Goal: Check status: Check status

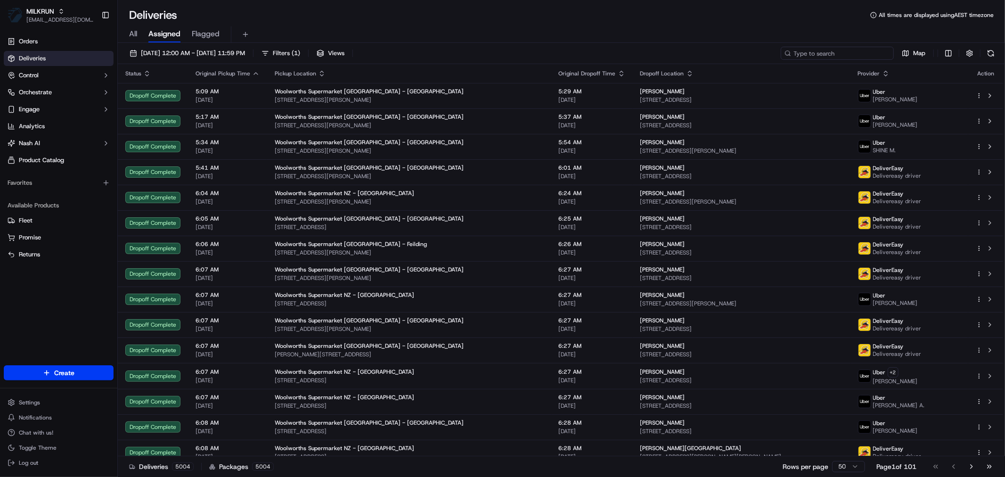
click at [851, 52] on input at bounding box center [837, 53] width 113 height 13
paste input "FAB43"
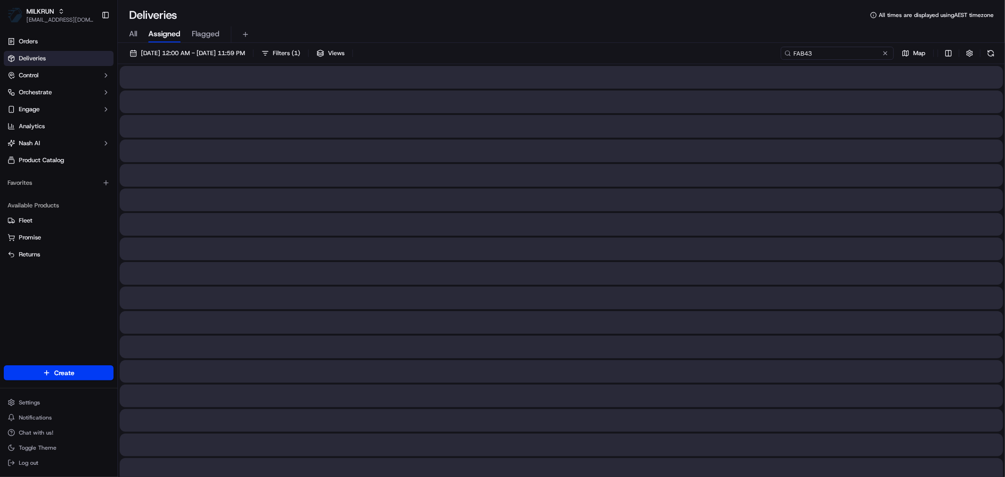
type input "FAB43"
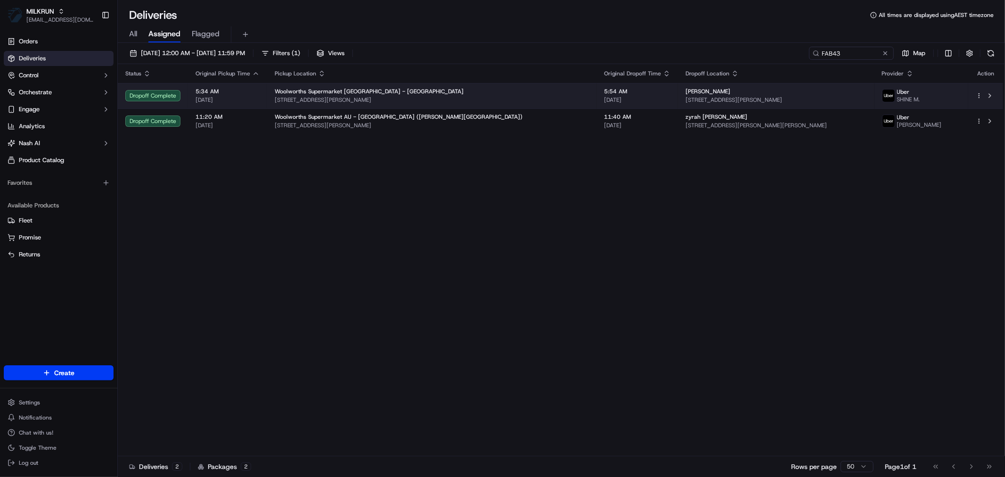
drag, startPoint x: 623, startPoint y: 93, endPoint x: 616, endPoint y: 92, distance: 7.1
click at [616, 92] on tr "Dropoff Complete 5:34 AM [DATE] Woolworths Supermarket [GEOGRAPHIC_DATA] - [GEO…" at bounding box center [560, 95] width 885 height 25
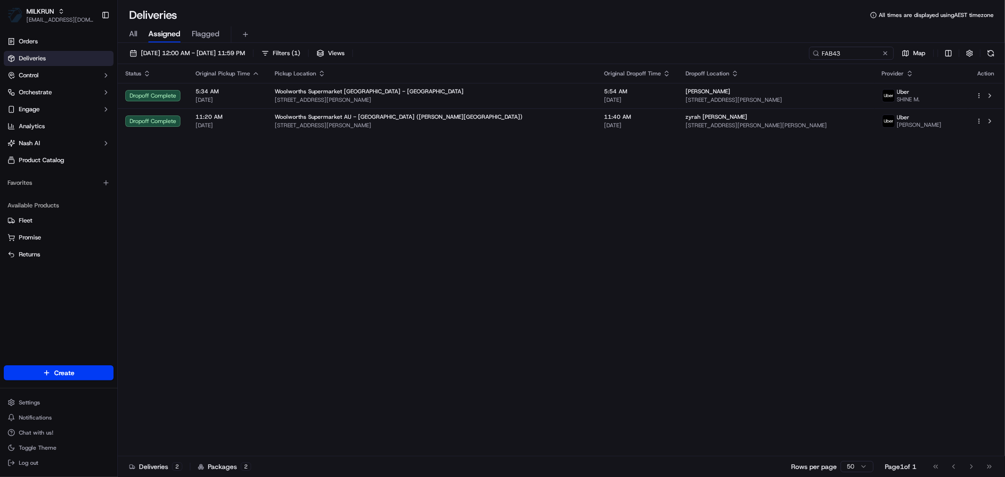
click at [626, 205] on div "Status Original Pickup Time Pickup Location Original Dropoff Time Dropoff Locat…" at bounding box center [560, 260] width 885 height 392
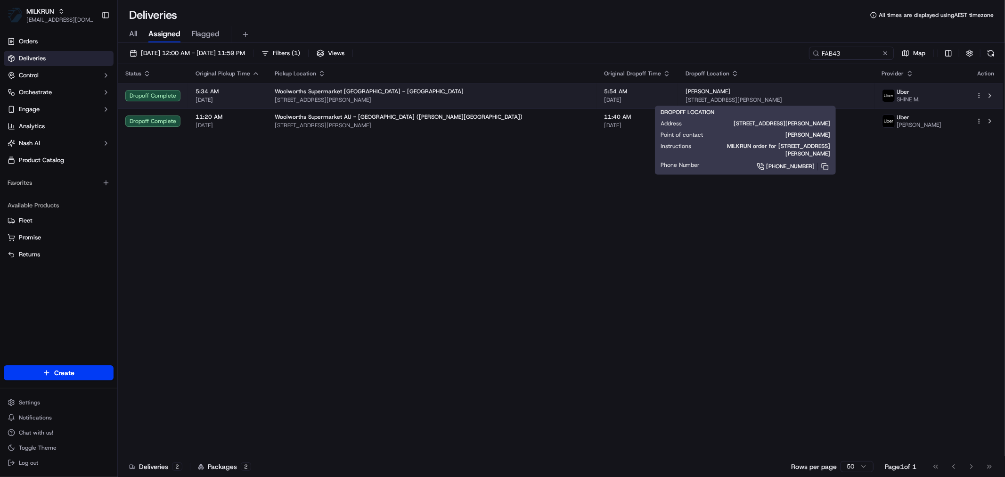
drag, startPoint x: 660, startPoint y: 91, endPoint x: 625, endPoint y: 91, distance: 35.8
click at [678, 91] on td "[PERSON_NAME] [STREET_ADDRESS][PERSON_NAME]" at bounding box center [776, 95] width 196 height 25
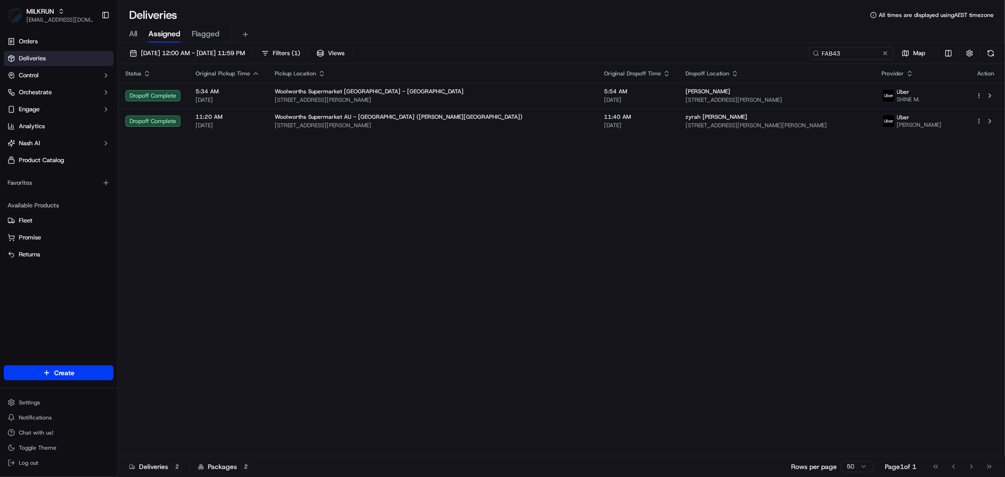
copy span "[PERSON_NAME]"
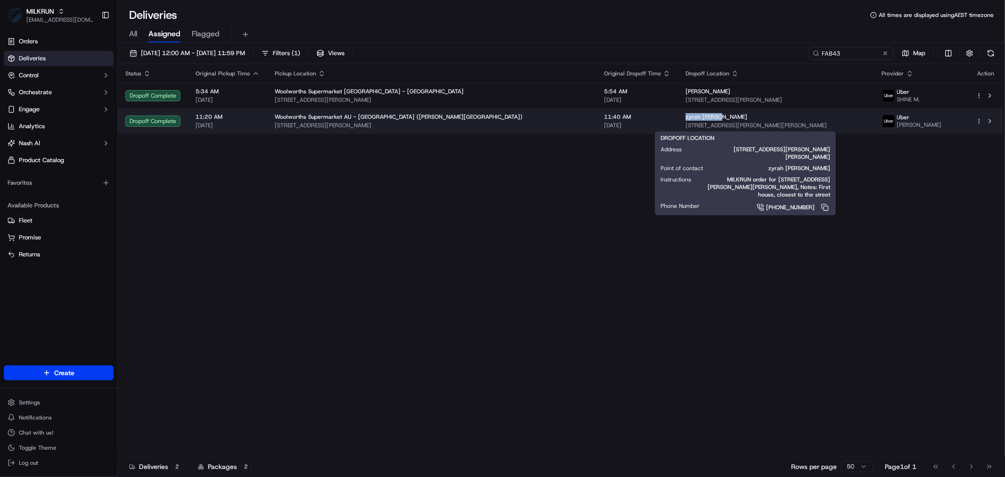
drag, startPoint x: 667, startPoint y: 116, endPoint x: 625, endPoint y: 120, distance: 42.1
click at [678, 120] on td "zyrah [PERSON_NAME] [STREET_ADDRESS][PERSON_NAME][PERSON_NAME]" at bounding box center [776, 120] width 196 height 25
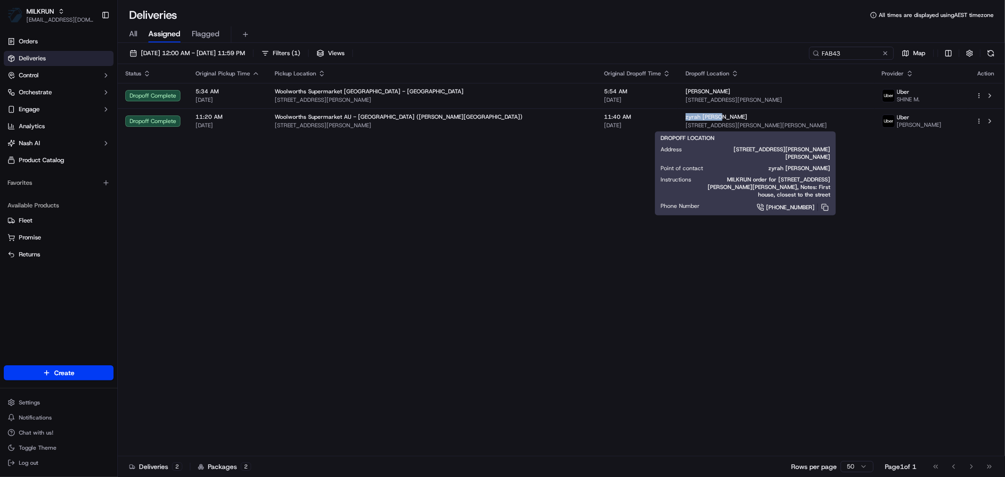
copy span "zyrah [PERSON_NAME]"
